Goal: Task Accomplishment & Management: Use online tool/utility

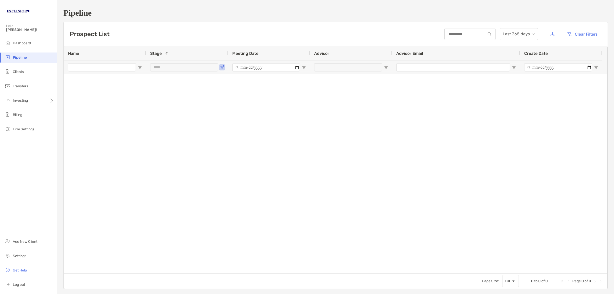
click at [215, 67] on div "***" at bounding box center [184, 67] width 68 height 8
click at [222, 67] on span "Open Filter Menu" at bounding box center [222, 67] width 4 height 4
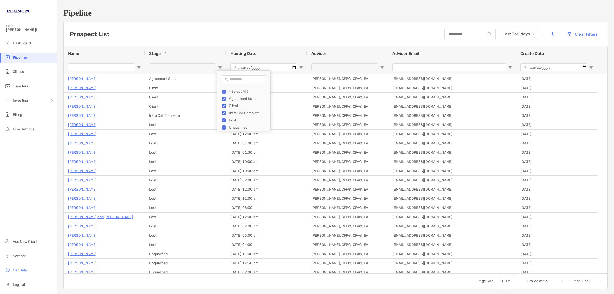
click at [136, 39] on div "Prospect List Last 365 days Clear Filters" at bounding box center [336, 34] width 544 height 24
click at [72, 53] on span "Name" at bounding box center [73, 53] width 11 height 5
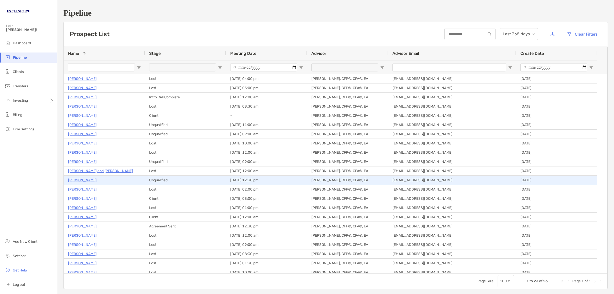
scroll to position [13, 0]
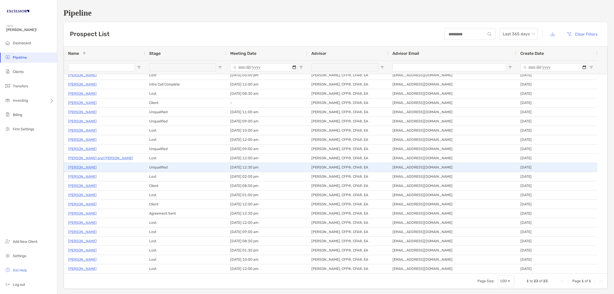
click at [90, 168] on p "[PERSON_NAME]" at bounding box center [82, 167] width 29 height 6
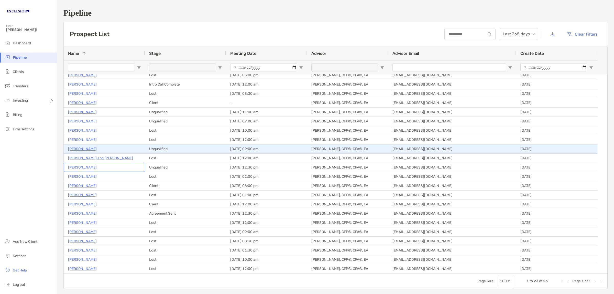
scroll to position [0, 0]
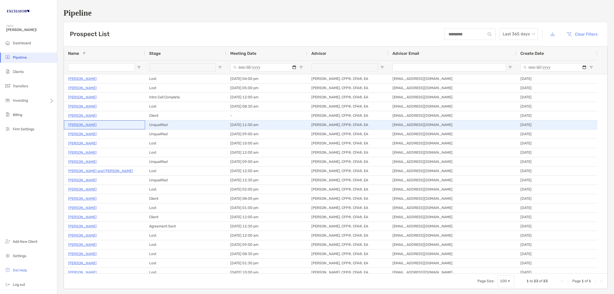
click at [84, 125] on p "[PERSON_NAME]" at bounding box center [82, 125] width 29 height 6
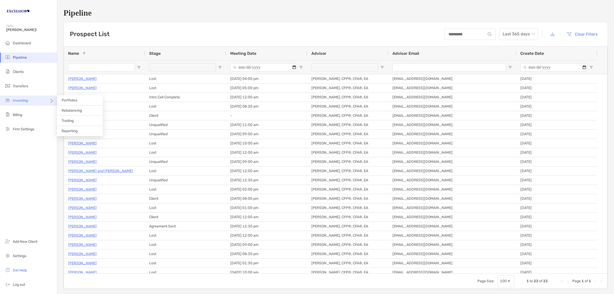
click at [19, 102] on span "Investing" at bounding box center [20, 100] width 15 height 4
click at [79, 111] on span "Rebalancing" at bounding box center [72, 110] width 20 height 4
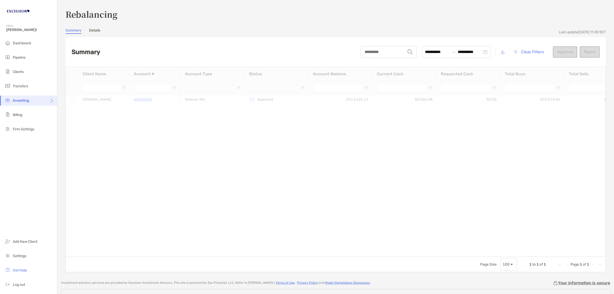
type input "***"
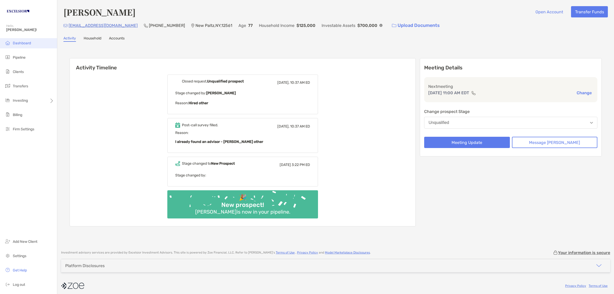
click at [26, 42] on span "Dashboard" at bounding box center [22, 43] width 18 height 4
